Goal: Navigation & Orientation: Understand site structure

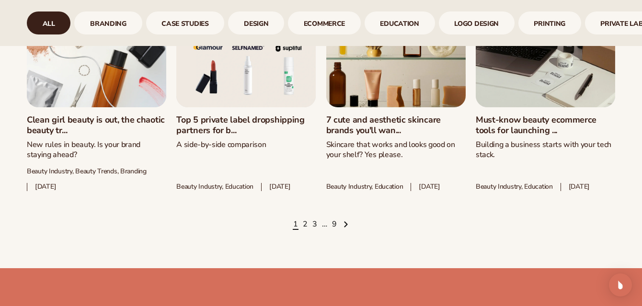
scroll to position [1287, 0]
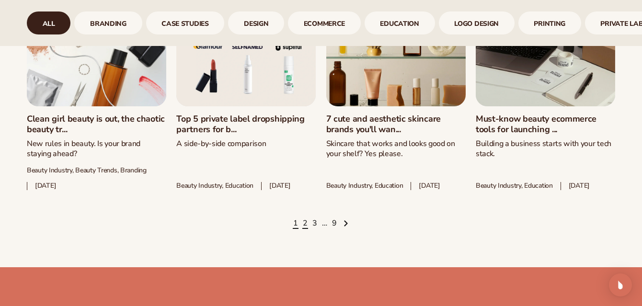
click at [304, 229] on link "2" at bounding box center [305, 224] width 5 height 11
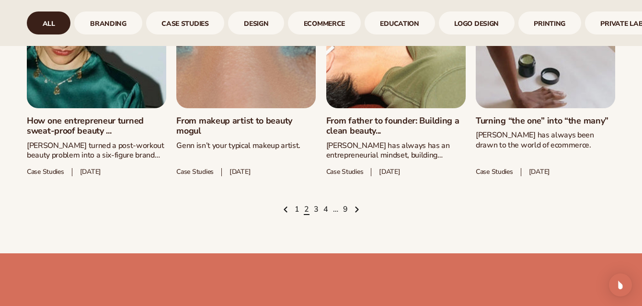
scroll to position [1350, 0]
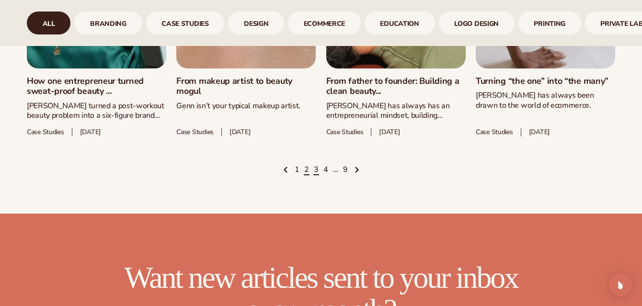
click at [315, 174] on link "3" at bounding box center [316, 170] width 5 height 11
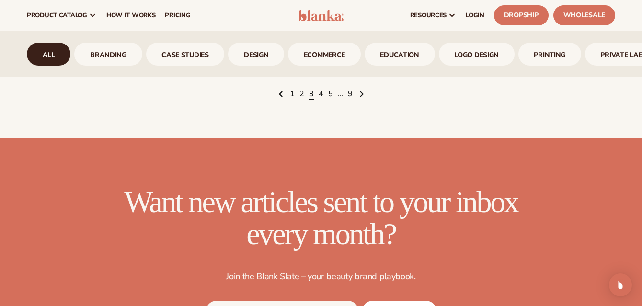
scroll to position [1339, 0]
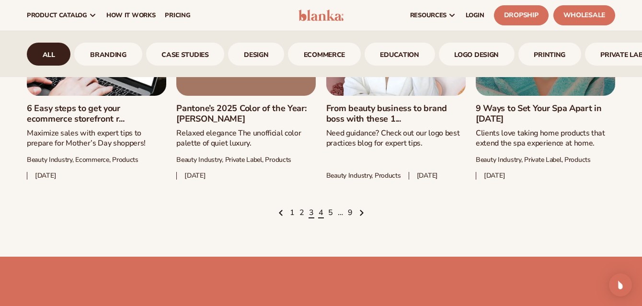
click at [322, 215] on link "4" at bounding box center [321, 213] width 5 height 11
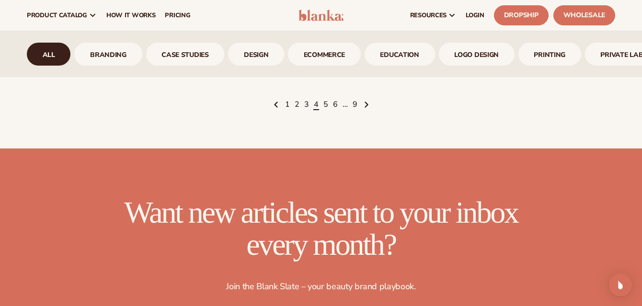
scroll to position [1399, 0]
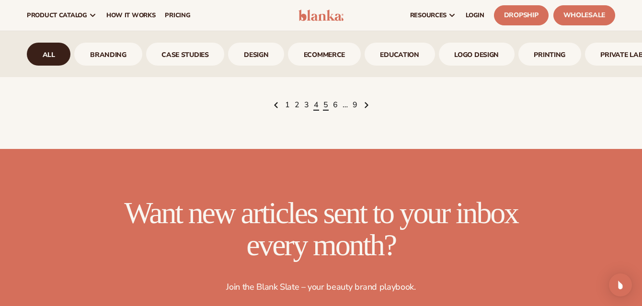
click at [327, 111] on link "5" at bounding box center [326, 105] width 5 height 11
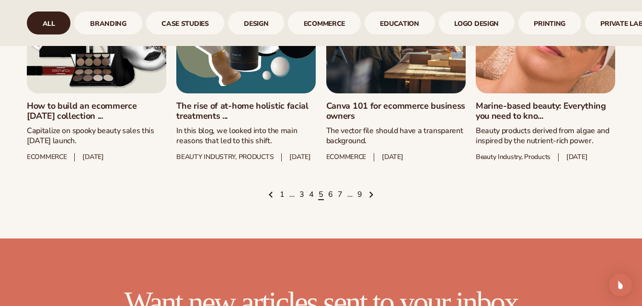
scroll to position [1362, 0]
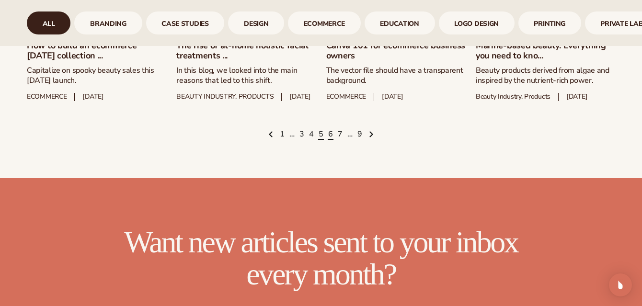
click at [332, 140] on link "6" at bounding box center [330, 134] width 5 height 11
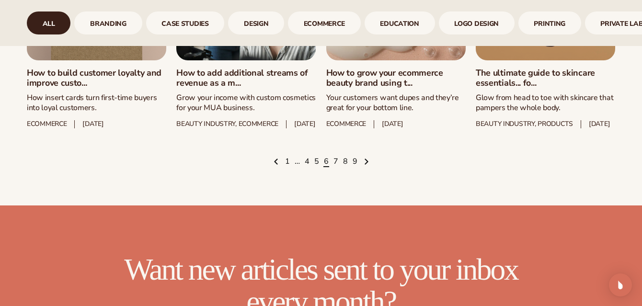
scroll to position [1337, 0]
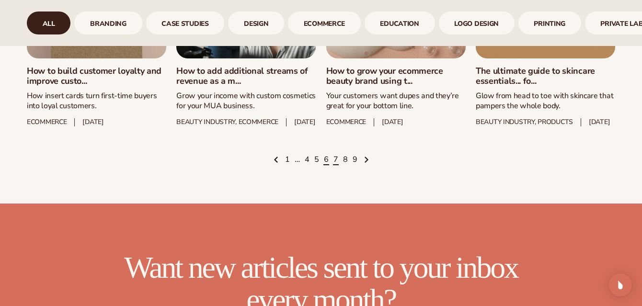
click at [336, 165] on link "7" at bounding box center [336, 160] width 5 height 11
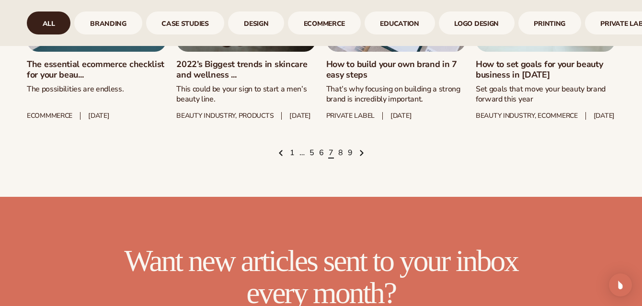
scroll to position [1379, 0]
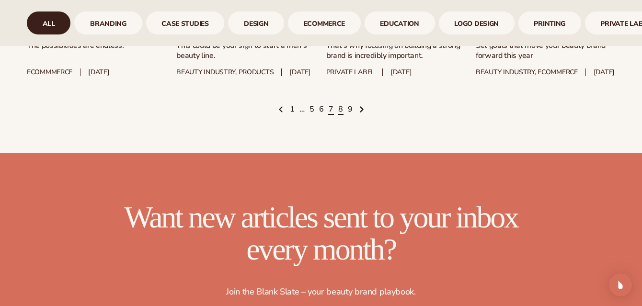
click at [340, 115] on link "8" at bounding box center [340, 109] width 5 height 11
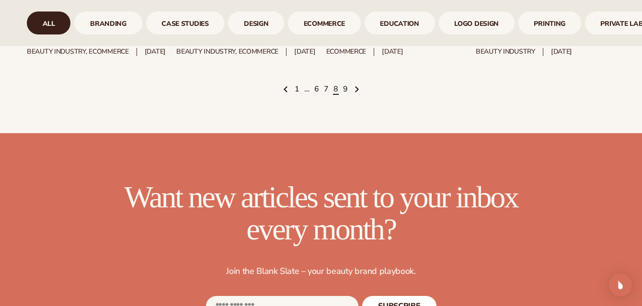
scroll to position [1476, 0]
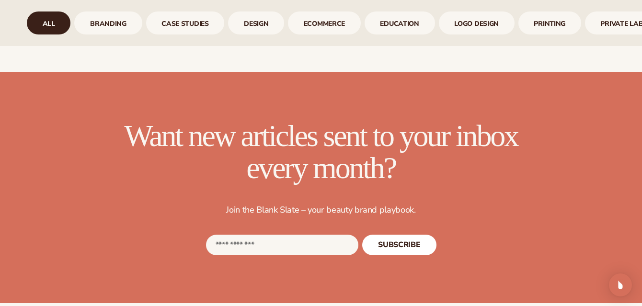
click at [345, 34] on link "9" at bounding box center [345, 28] width 5 height 11
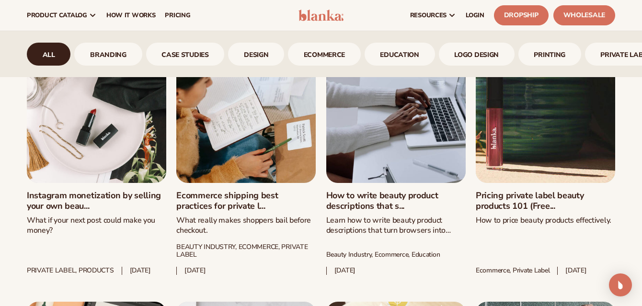
scroll to position [484, 0]
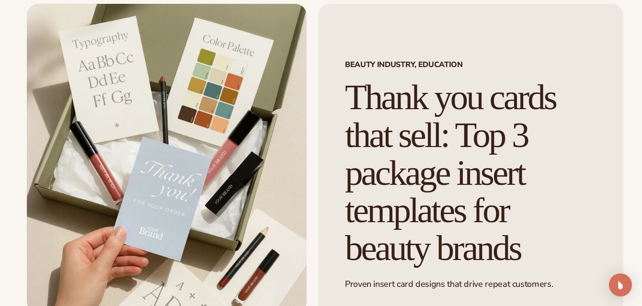
scroll to position [97, 0]
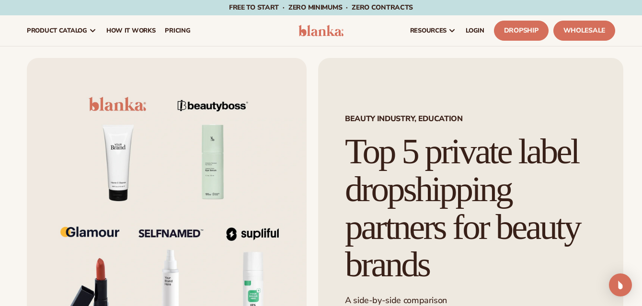
scroll to position [38, 0]
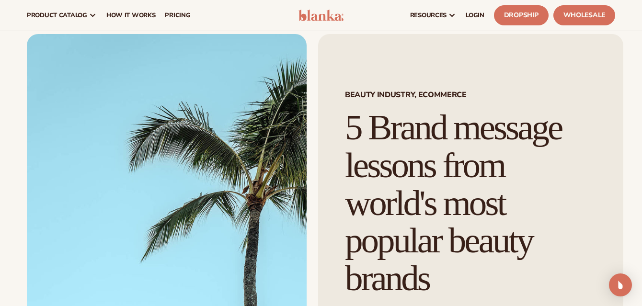
scroll to position [23, 0]
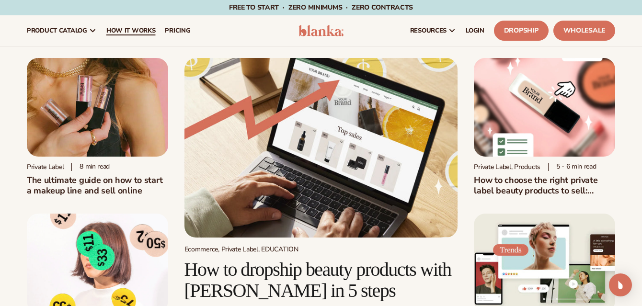
click at [117, 30] on span "How It Works" at bounding box center [130, 31] width 49 height 8
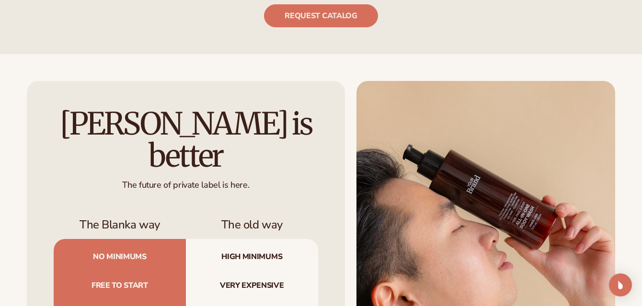
scroll to position [2175, 0]
